Goal: Information Seeking & Learning: Learn about a topic

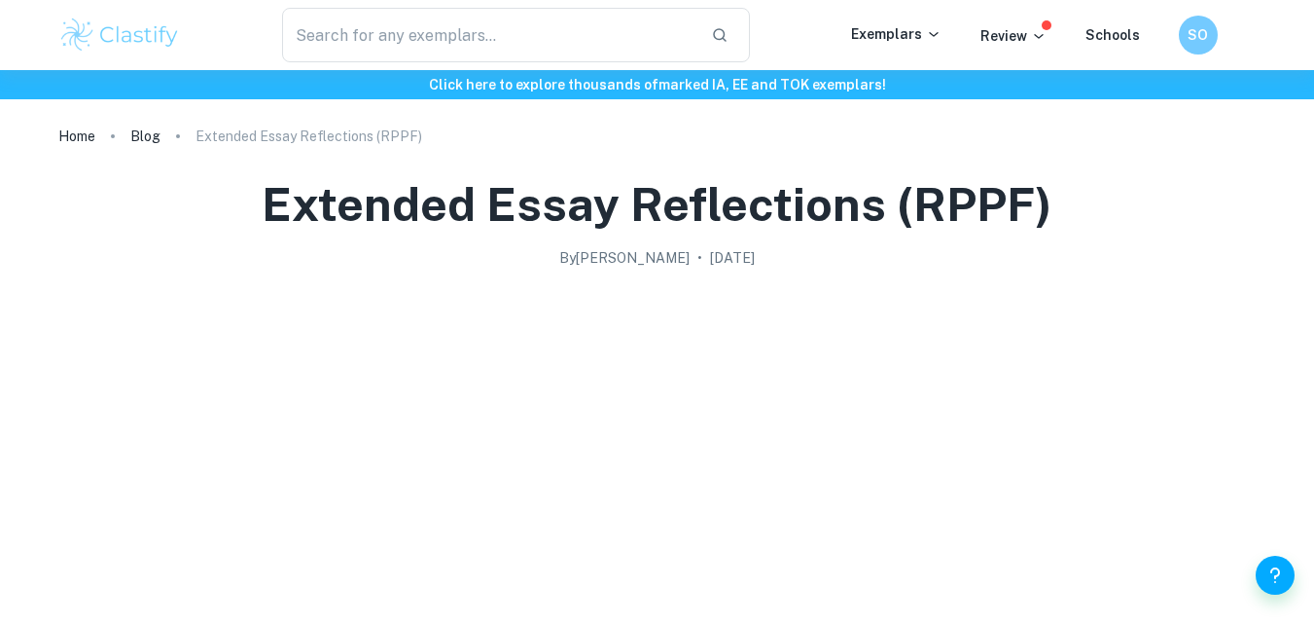
scroll to position [2543, 0]
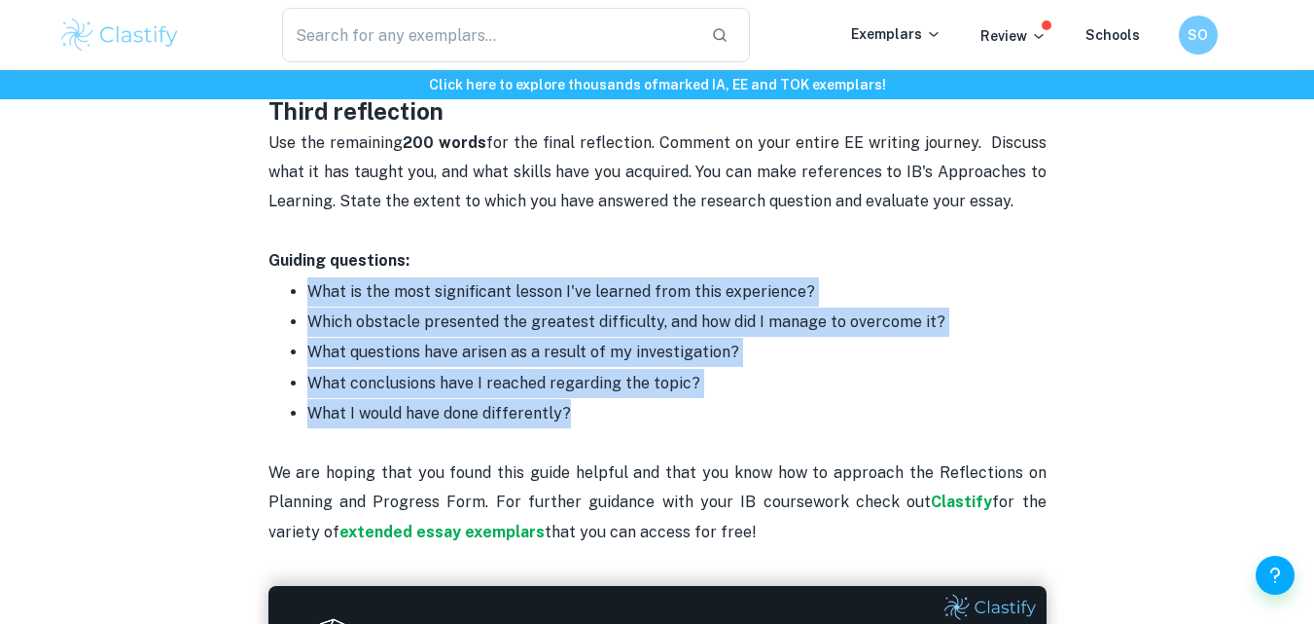
drag, startPoint x: 305, startPoint y: 288, endPoint x: 602, endPoint y: 412, distance: 321.7
click at [602, 412] on ul "What is the most significant lesson I've learned from this experience? Which ob…" at bounding box center [657, 352] width 778 height 153
copy ul "What is the most significant lesson I've learned from this experience? Which ob…"
click at [458, 391] on p "What conclusions have I reached regarding the topic?" at bounding box center [676, 383] width 739 height 29
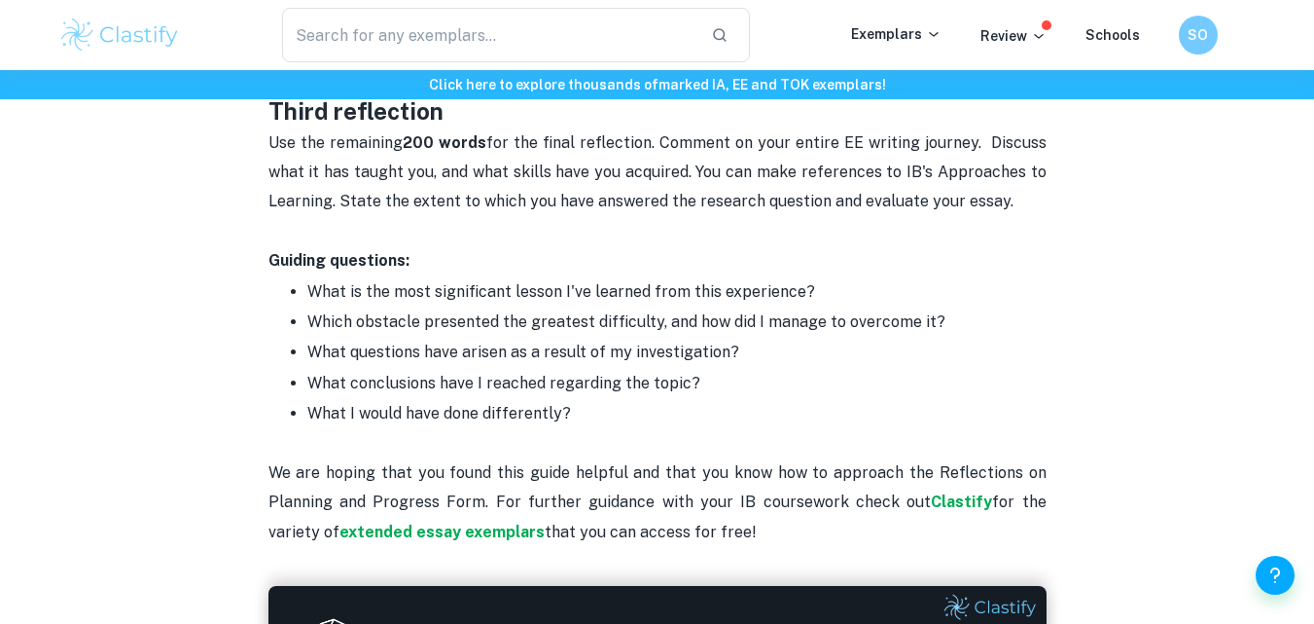
drag, startPoint x: 401, startPoint y: 382, endPoint x: 719, endPoint y: 393, distance: 318.3
click at [719, 393] on p "What conclusions have I reached regarding the topic?" at bounding box center [676, 383] width 739 height 29
click at [531, 441] on p "We are hoping that you found this guide helpful and that you know how to approa…" at bounding box center [657, 487] width 778 height 119
click at [307, 397] on p "What conclusions have I reached regarding the topic?" at bounding box center [676, 383] width 739 height 29
drag, startPoint x: 498, startPoint y: 389, endPoint x: 749, endPoint y: 390, distance: 251.0
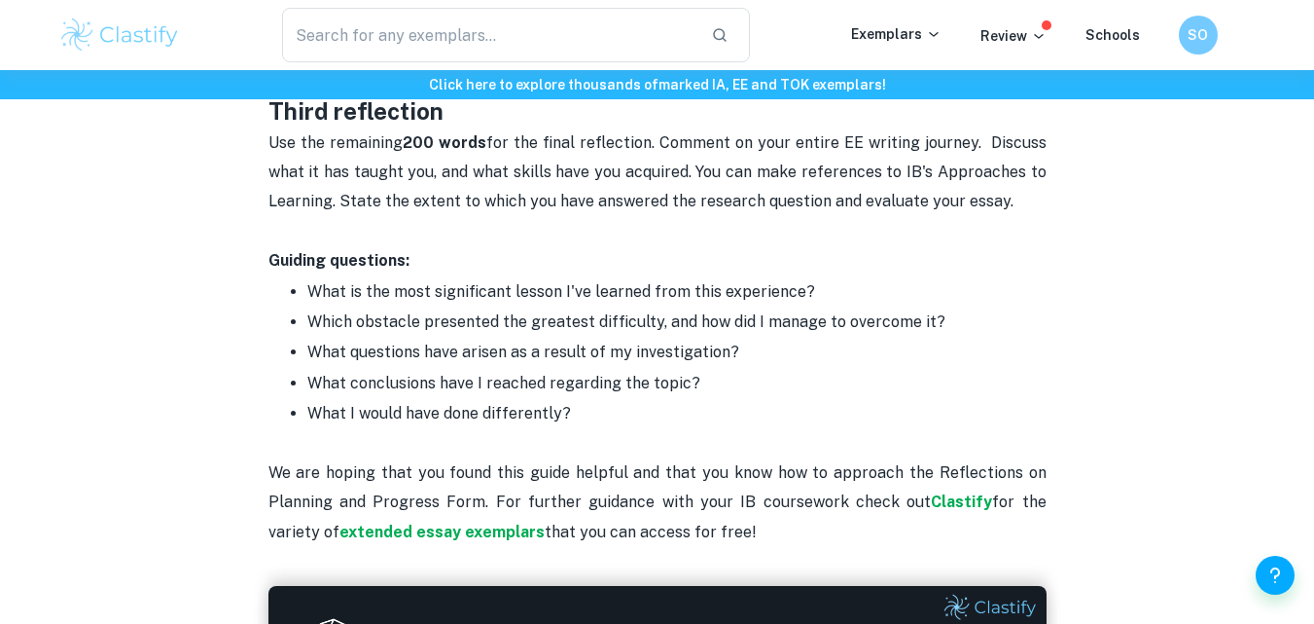
click at [749, 390] on p "What conclusions have I reached regarding the topic?" at bounding box center [676, 383] width 739 height 29
click at [696, 436] on p "We are hoping that you found this guide helpful and that you know how to approa…" at bounding box center [657, 487] width 778 height 119
